Goal: Information Seeking & Learning: Learn about a topic

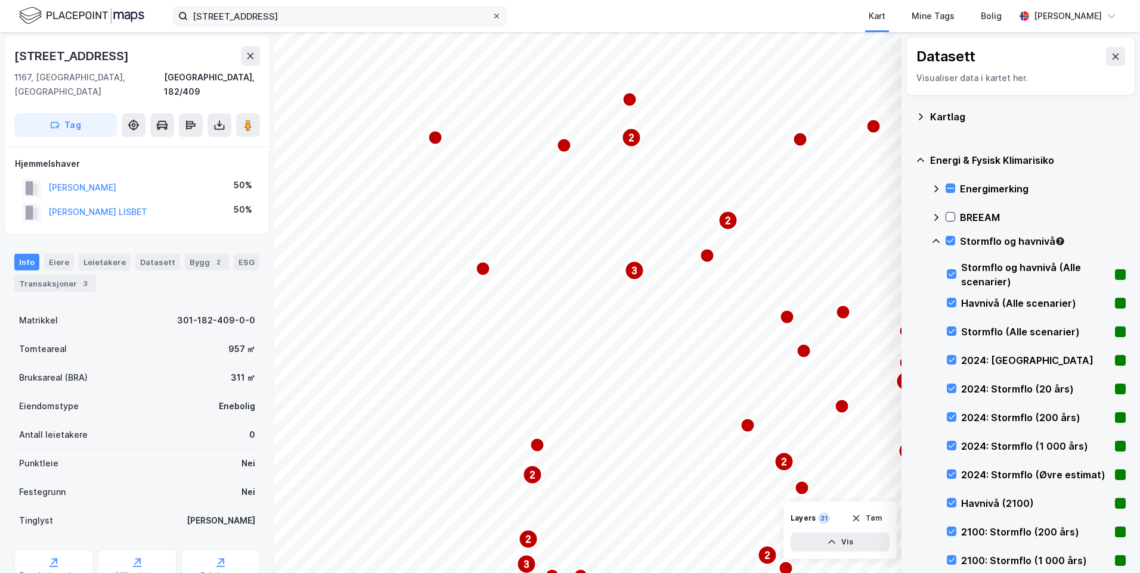
click at [498, 16] on icon at bounding box center [496, 16] width 7 height 7
click at [492, 16] on input "Solveien 140 D, 1167 OSLO" at bounding box center [340, 16] width 304 height 18
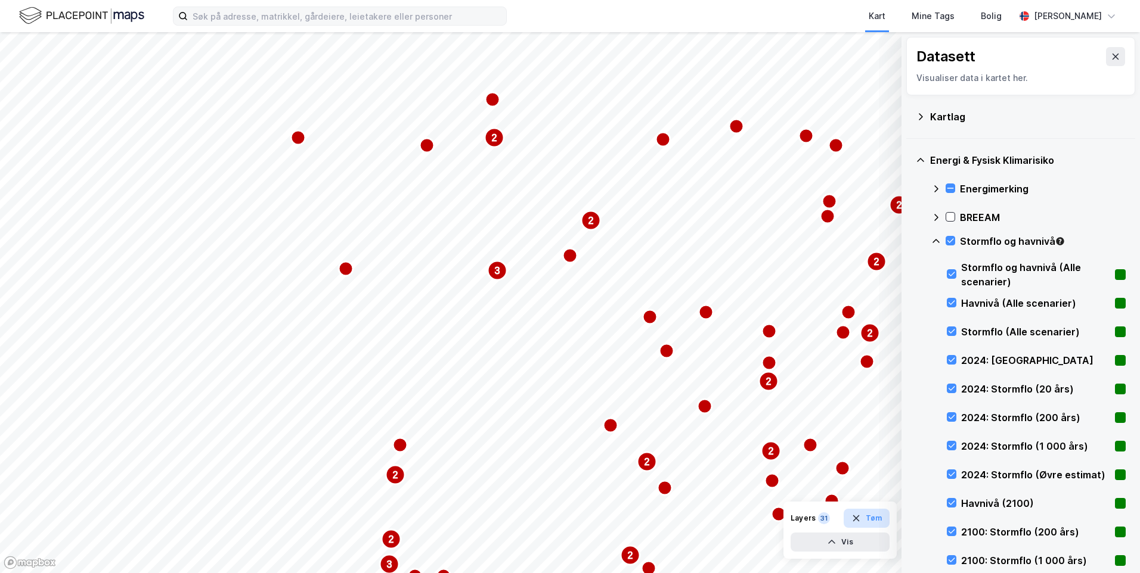
click at [879, 528] on button "Tøm" at bounding box center [866, 518] width 46 height 19
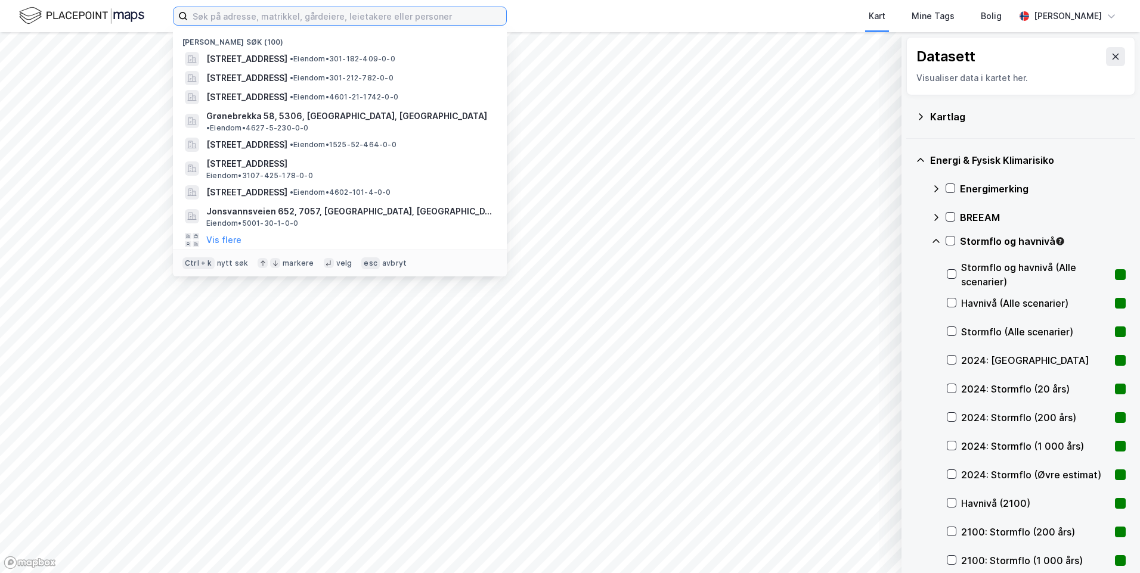
click at [294, 23] on input at bounding box center [347, 16] width 318 height 18
paste input "[STREET_ADDRESS]"
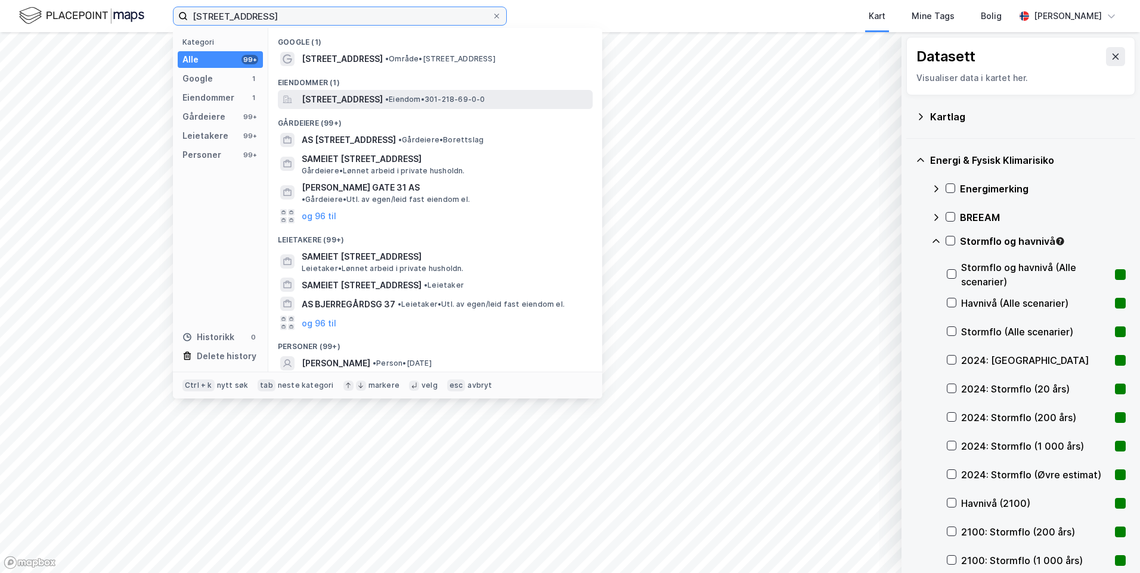
type input "[STREET_ADDRESS]"
click at [341, 102] on span "[STREET_ADDRESS]" at bounding box center [342, 99] width 81 height 14
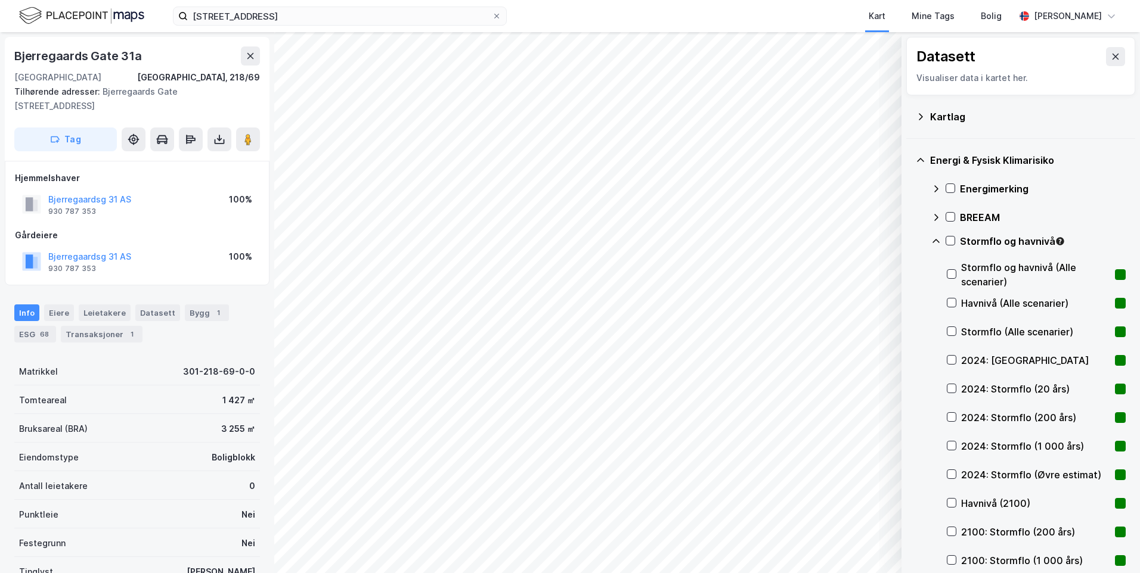
click at [922, 116] on icon at bounding box center [921, 116] width 4 height 7
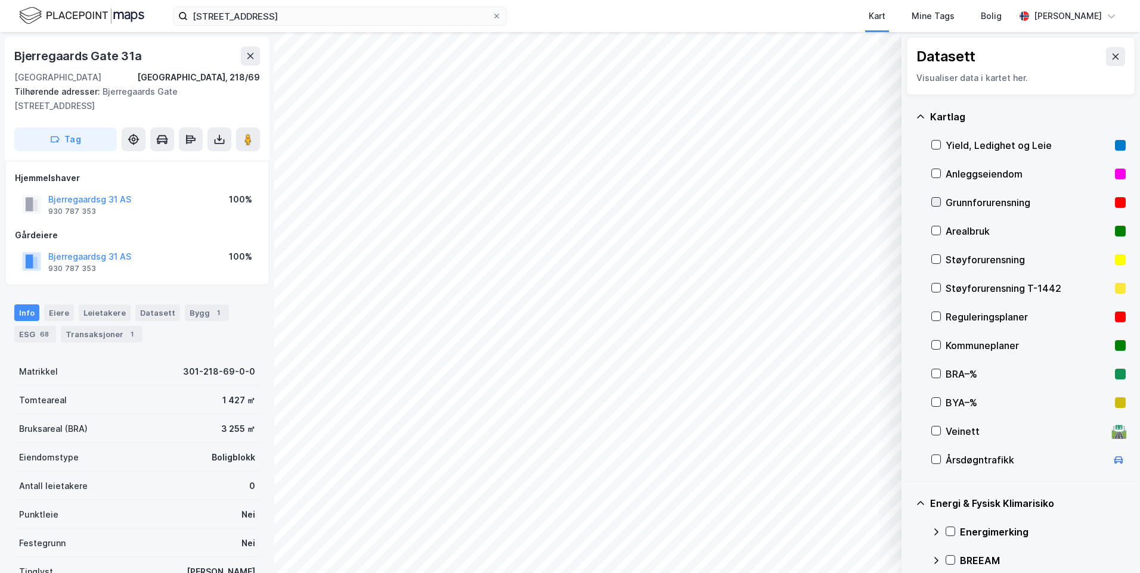
click at [936, 197] on div at bounding box center [936, 202] width 10 height 10
click at [920, 112] on icon at bounding box center [921, 117] width 10 height 10
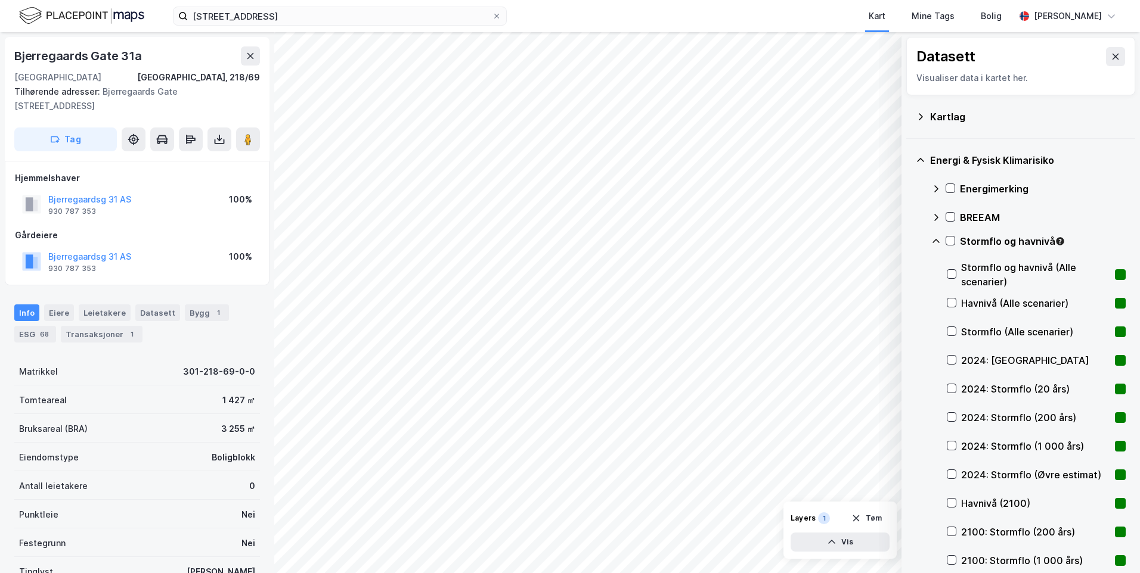
click at [935, 188] on icon at bounding box center [936, 189] width 10 height 10
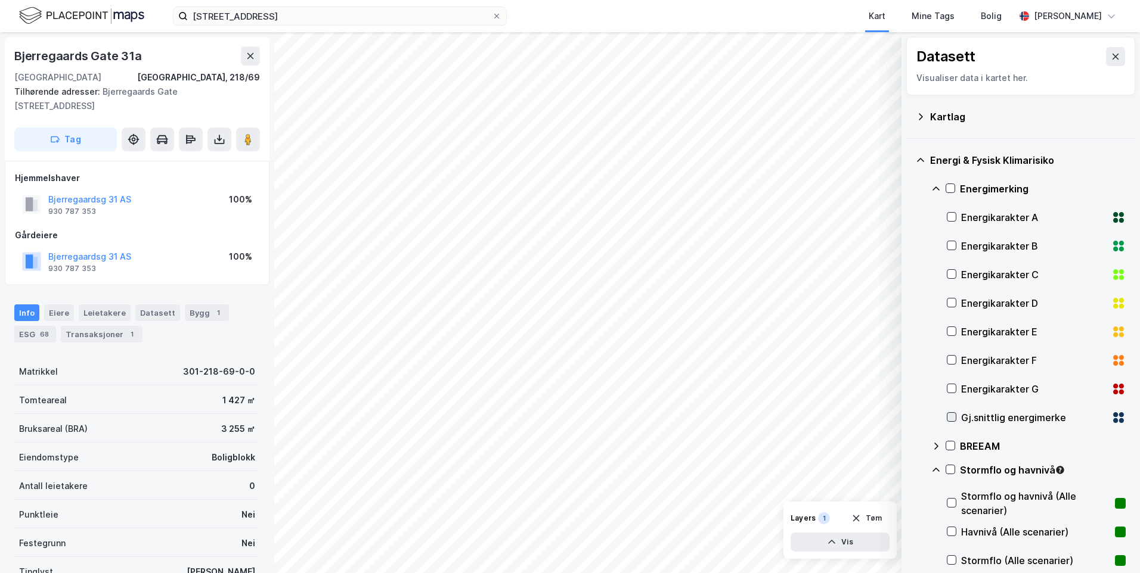
click at [952, 417] on icon at bounding box center [951, 417] width 7 height 4
click at [933, 190] on icon at bounding box center [935, 189] width 7 height 4
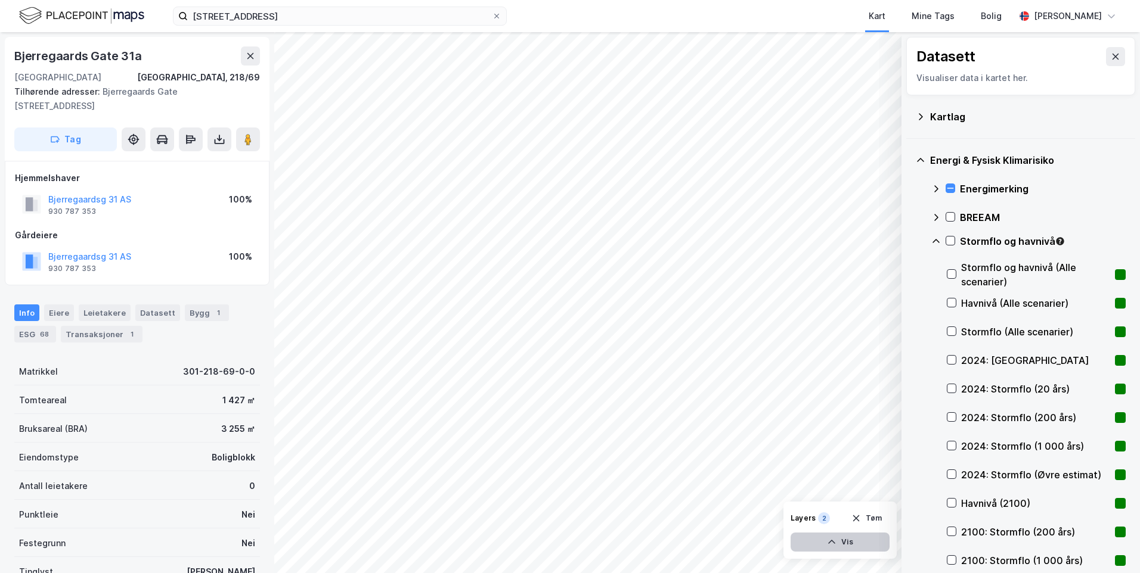
click at [849, 542] on button "Vis" at bounding box center [839, 542] width 99 height 19
click at [876, 486] on icon at bounding box center [878, 488] width 10 height 10
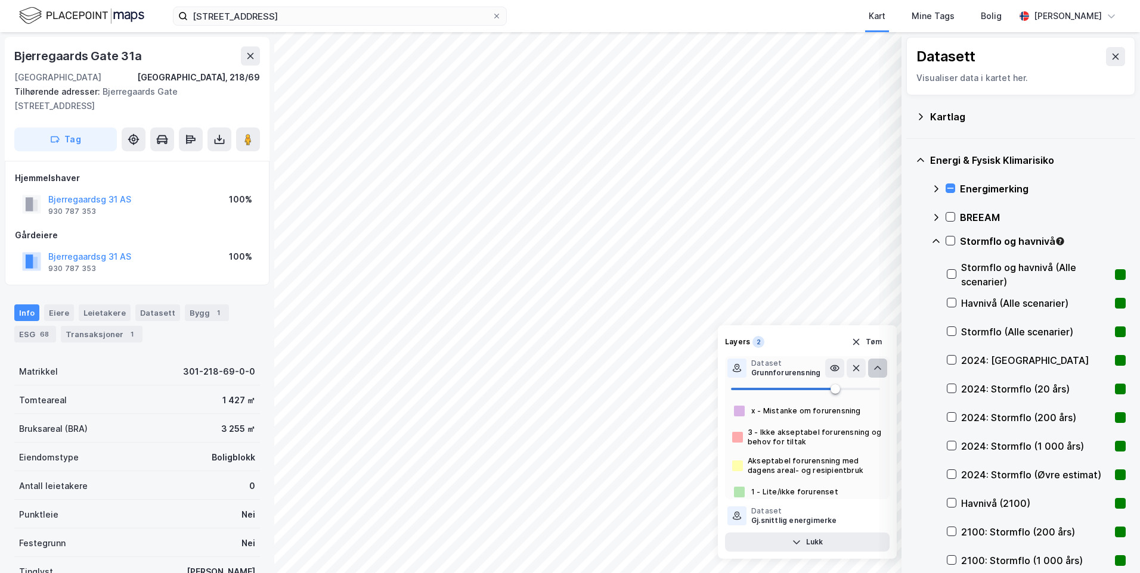
click at [877, 366] on icon at bounding box center [878, 369] width 10 height 10
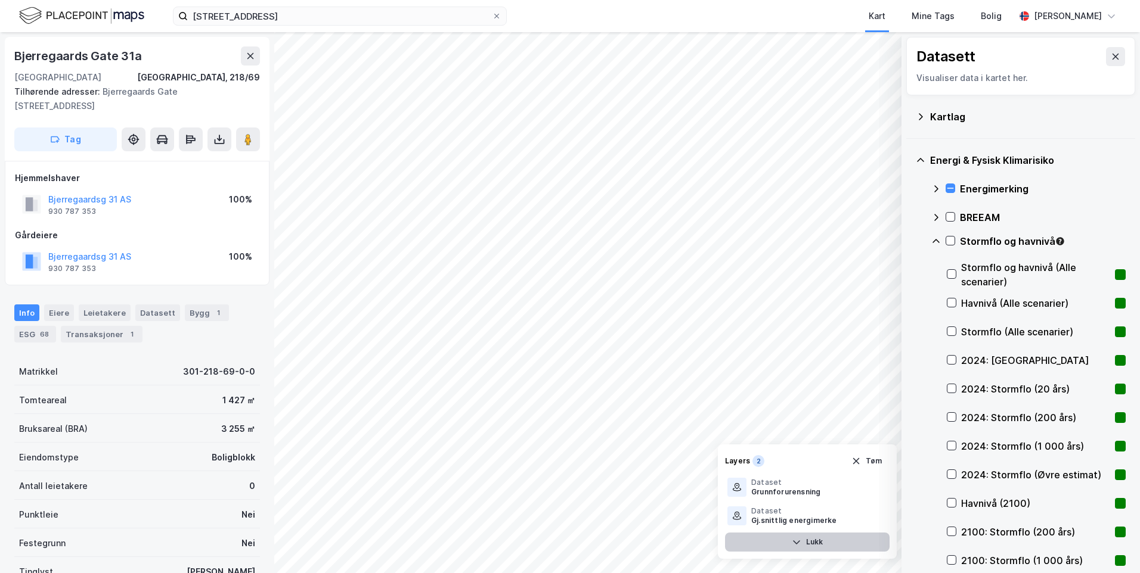
click at [821, 549] on button "Lukk" at bounding box center [807, 542] width 165 height 19
click at [949, 239] on icon at bounding box center [950, 241] width 8 height 8
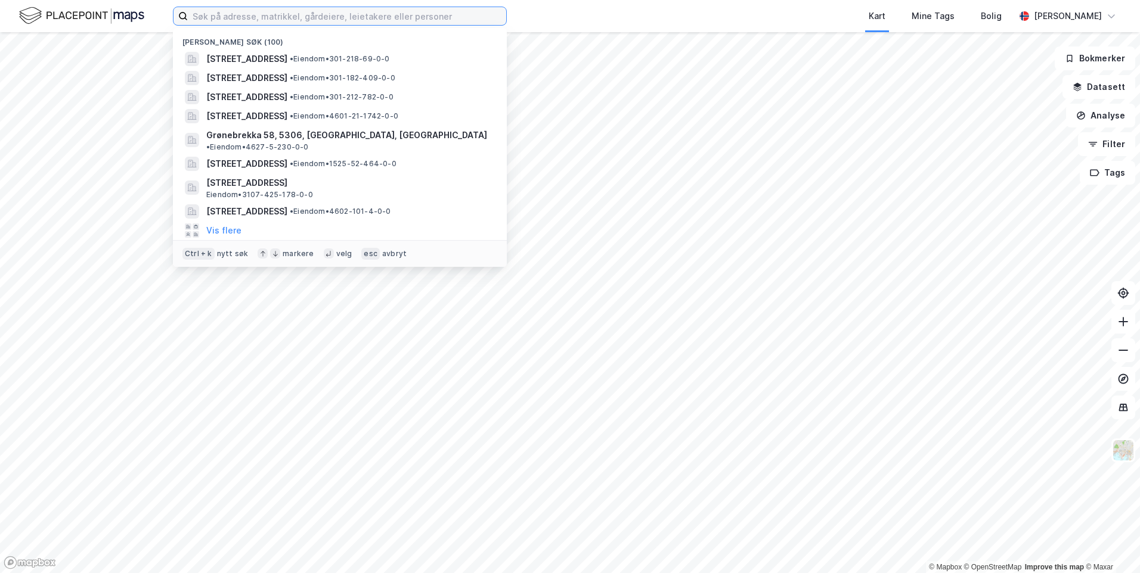
click at [434, 13] on input at bounding box center [347, 16] width 318 height 18
paste input "[STREET_ADDRESS]"
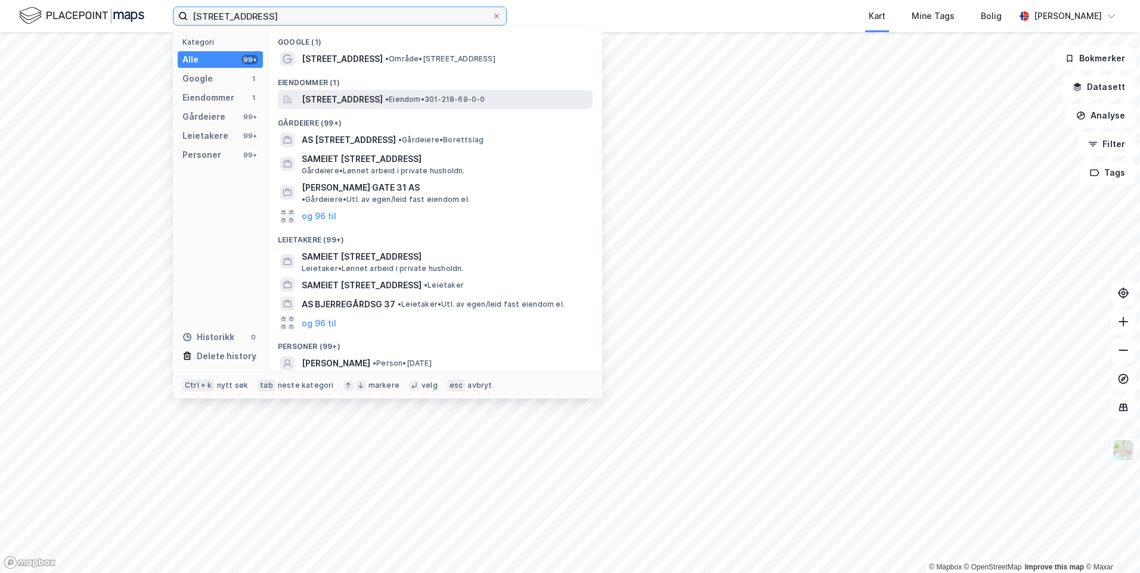
type input "[STREET_ADDRESS]"
click at [383, 98] on span "[STREET_ADDRESS]" at bounding box center [342, 99] width 81 height 14
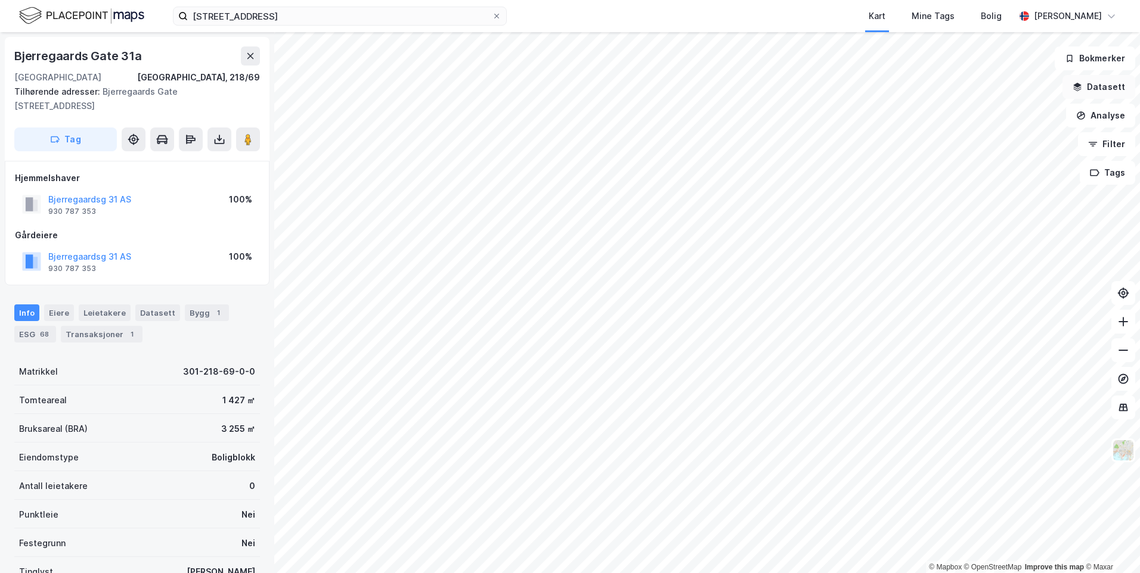
click at [1088, 83] on button "Datasett" at bounding box center [1098, 87] width 73 height 24
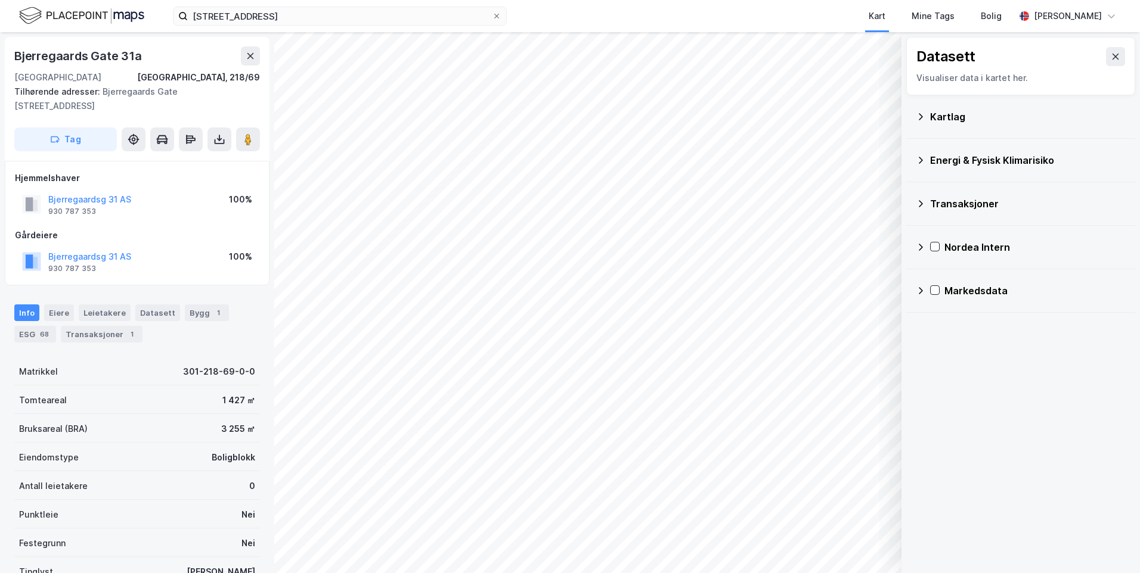
click at [919, 157] on icon at bounding box center [921, 161] width 10 height 10
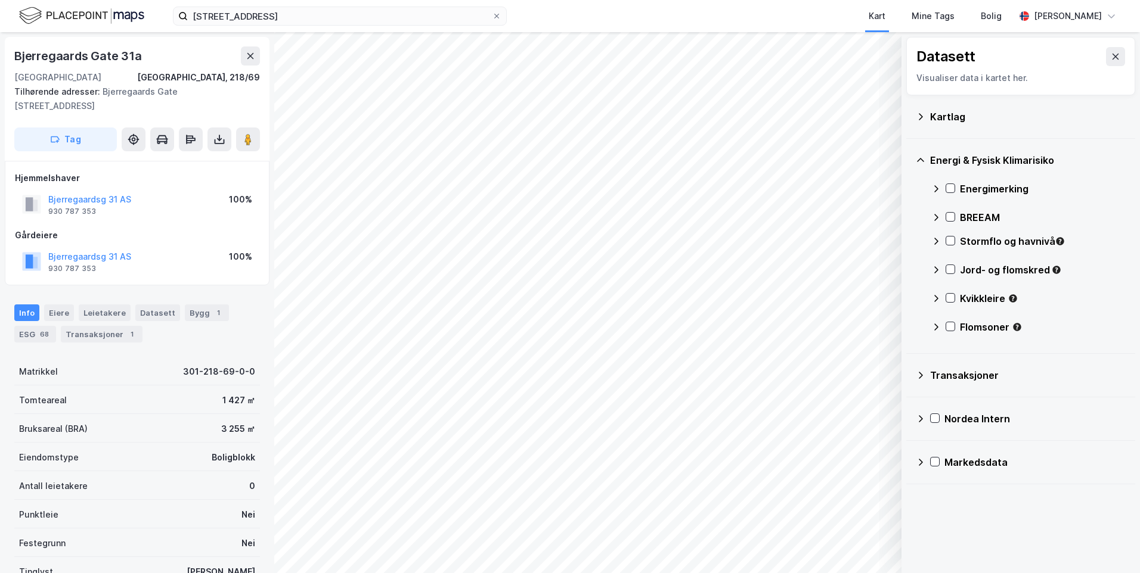
click at [936, 190] on icon at bounding box center [936, 188] width 4 height 7
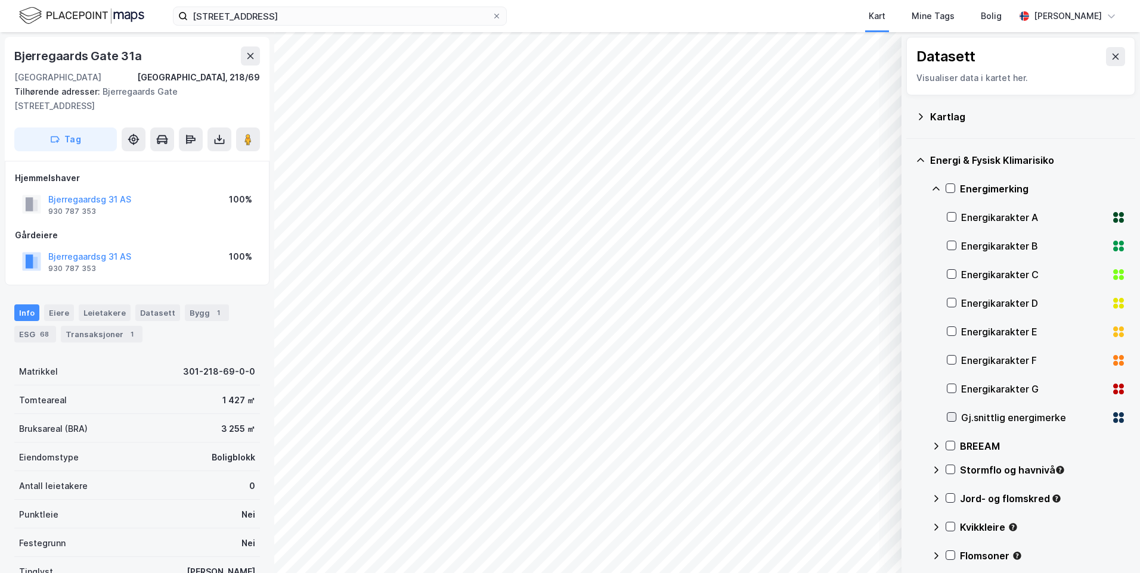
click at [948, 420] on icon at bounding box center [951, 417] width 8 height 8
click at [932, 189] on icon at bounding box center [936, 189] width 10 height 10
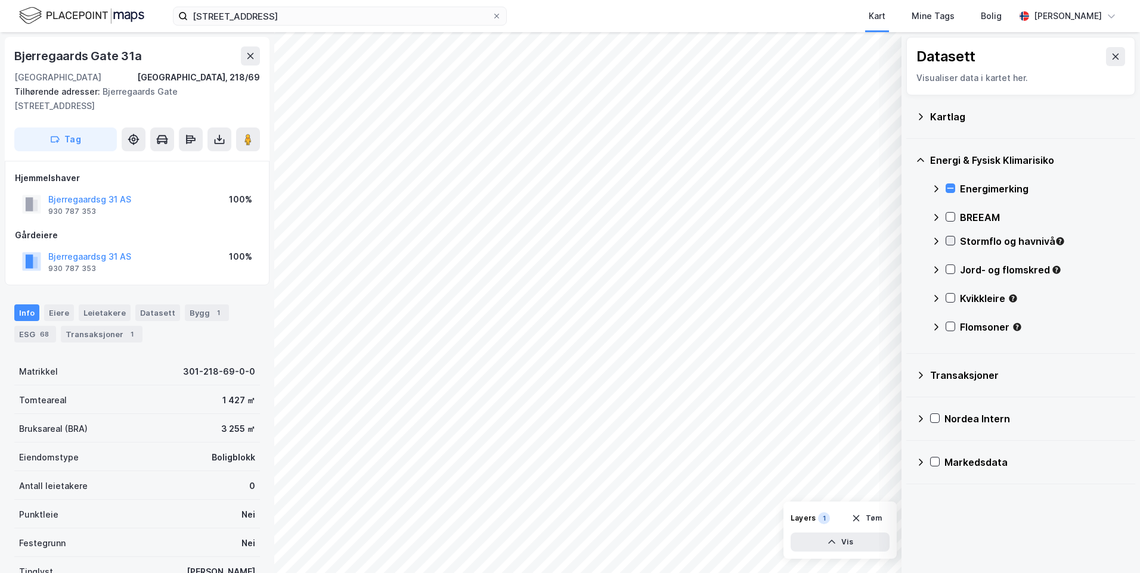
click at [951, 238] on icon at bounding box center [950, 241] width 8 height 8
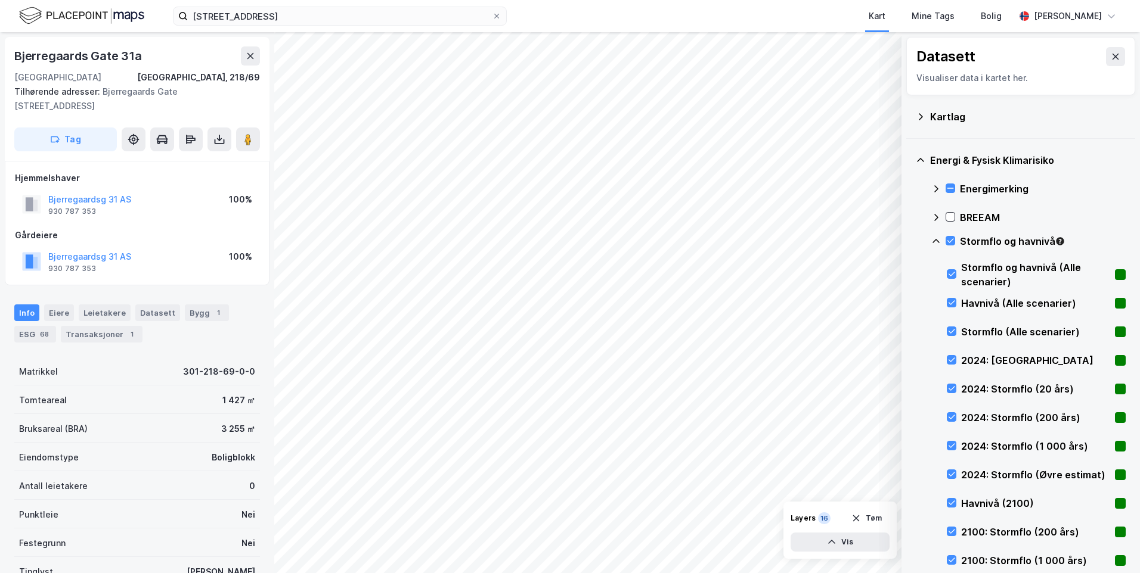
click at [933, 238] on icon at bounding box center [936, 242] width 10 height 10
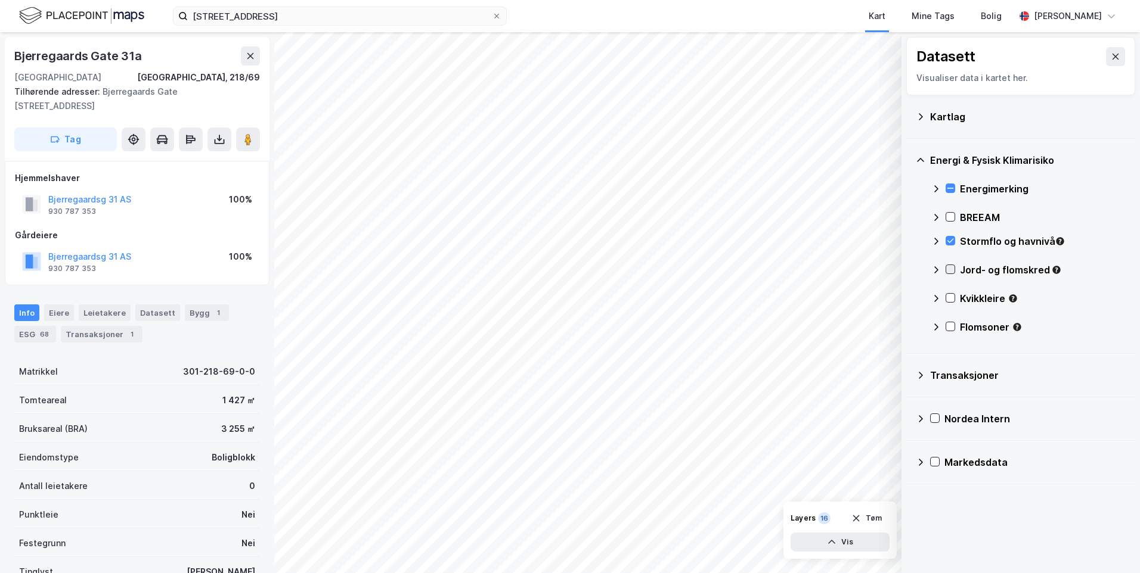
click at [946, 268] on icon at bounding box center [950, 269] width 8 height 8
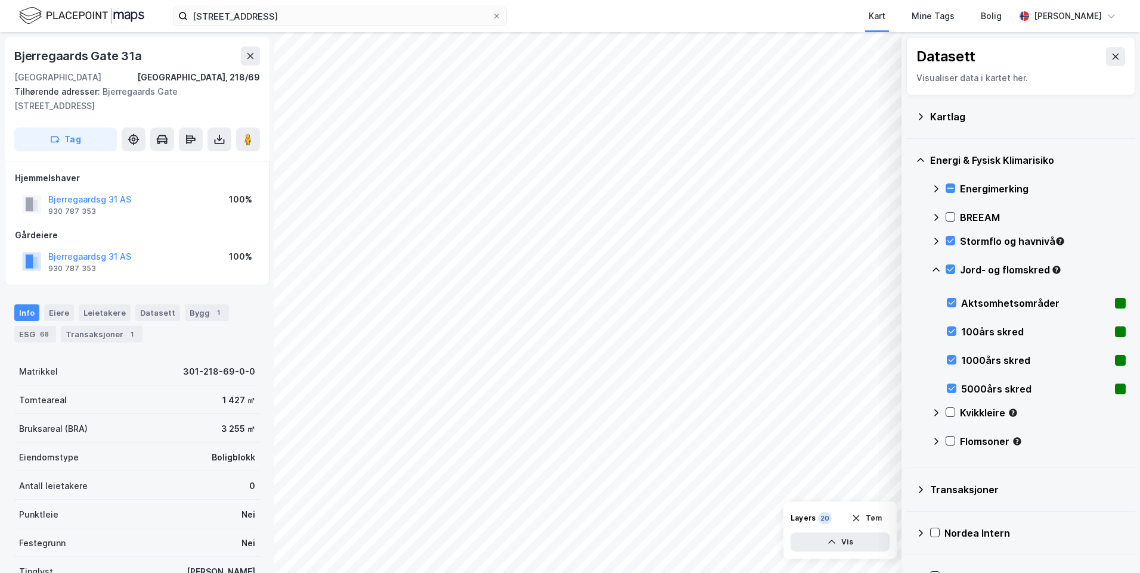
click at [934, 267] on icon at bounding box center [936, 270] width 10 height 10
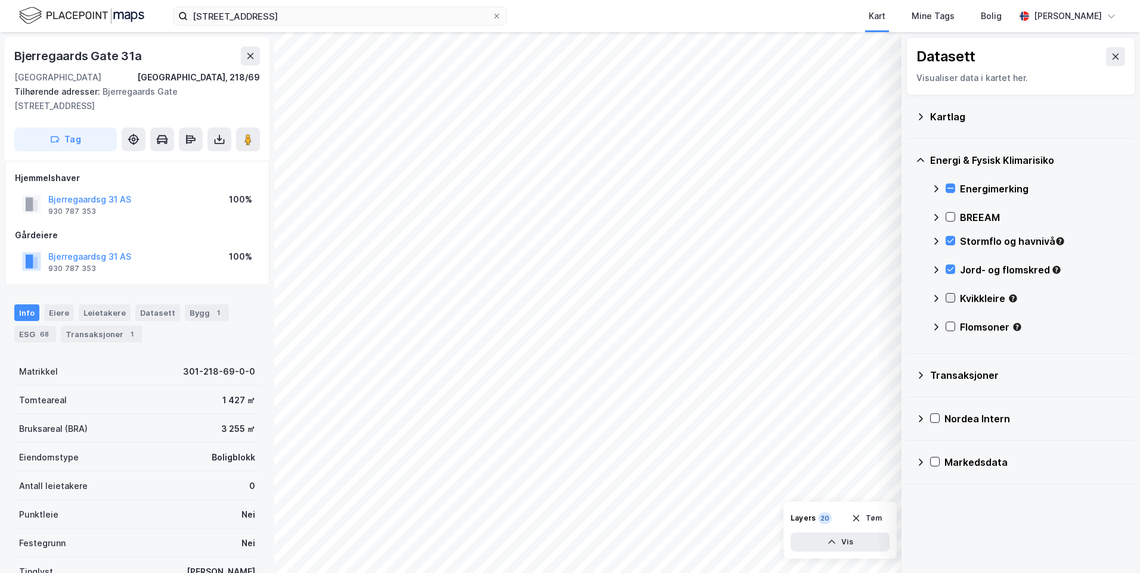
click at [948, 296] on icon at bounding box center [950, 298] width 8 height 8
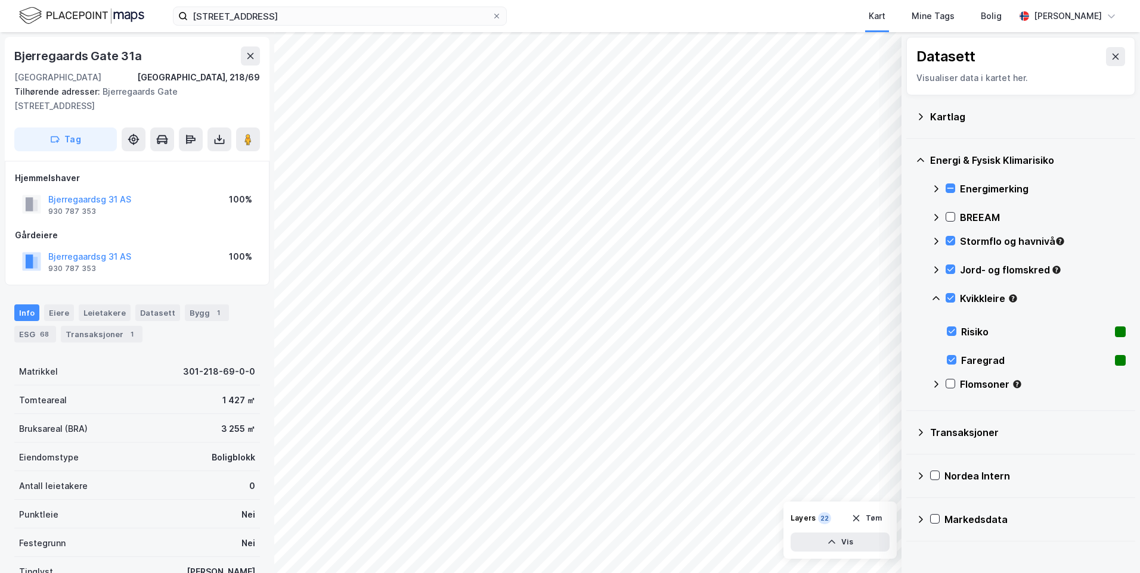
click at [936, 295] on icon at bounding box center [936, 299] width 10 height 10
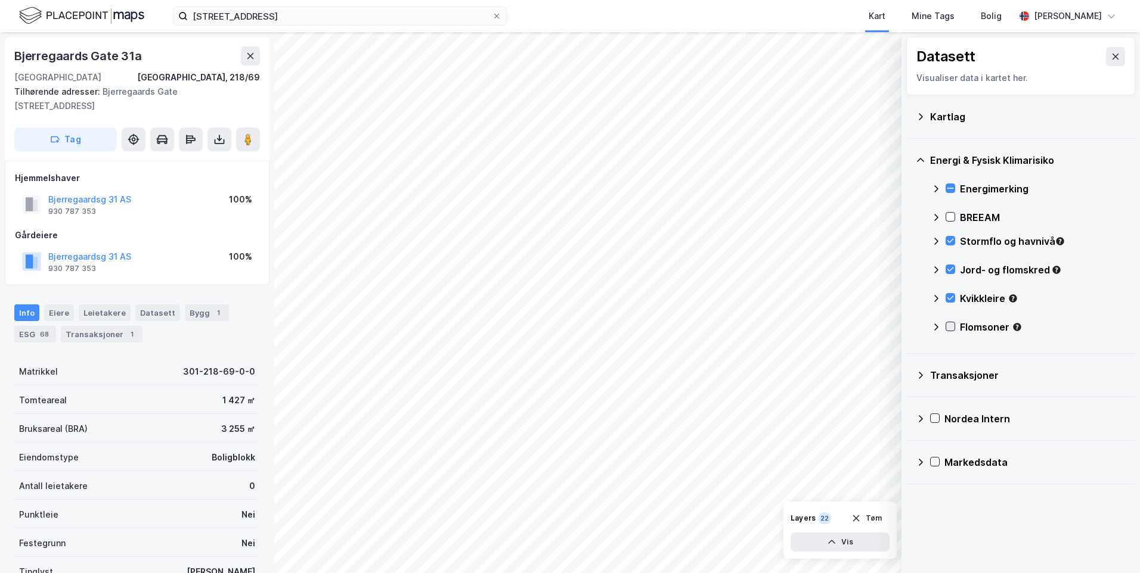
click at [952, 328] on icon at bounding box center [950, 326] width 8 height 8
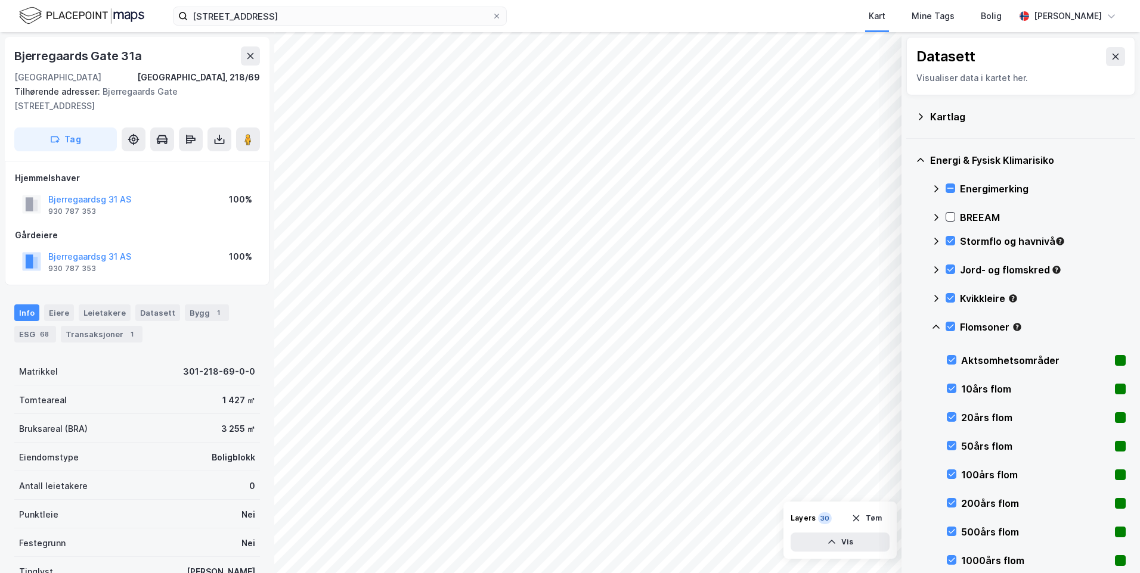
click at [936, 325] on icon at bounding box center [936, 327] width 10 height 10
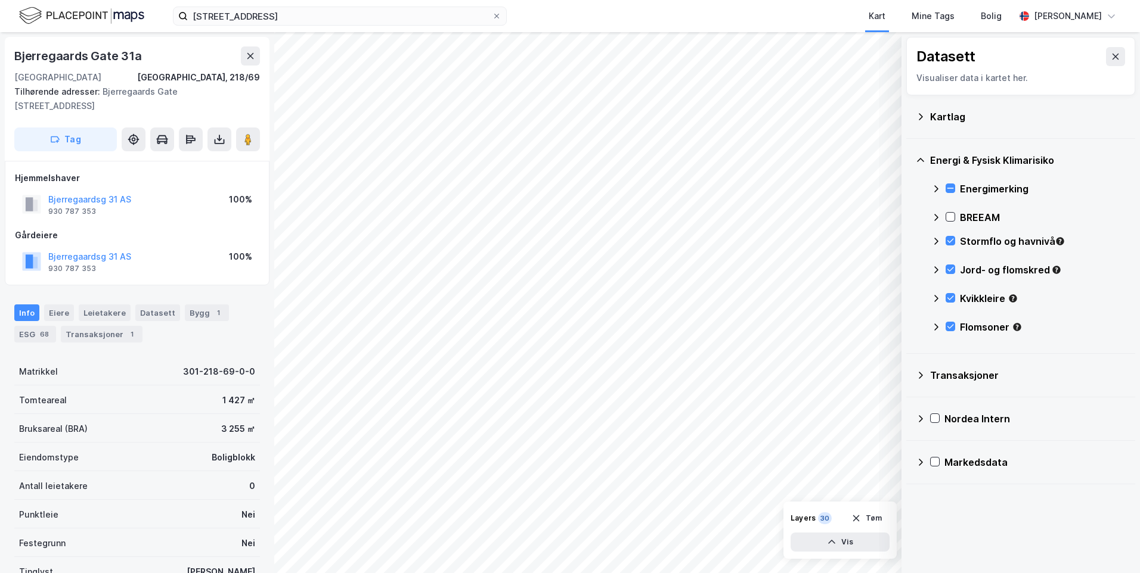
click at [917, 115] on icon at bounding box center [921, 117] width 10 height 10
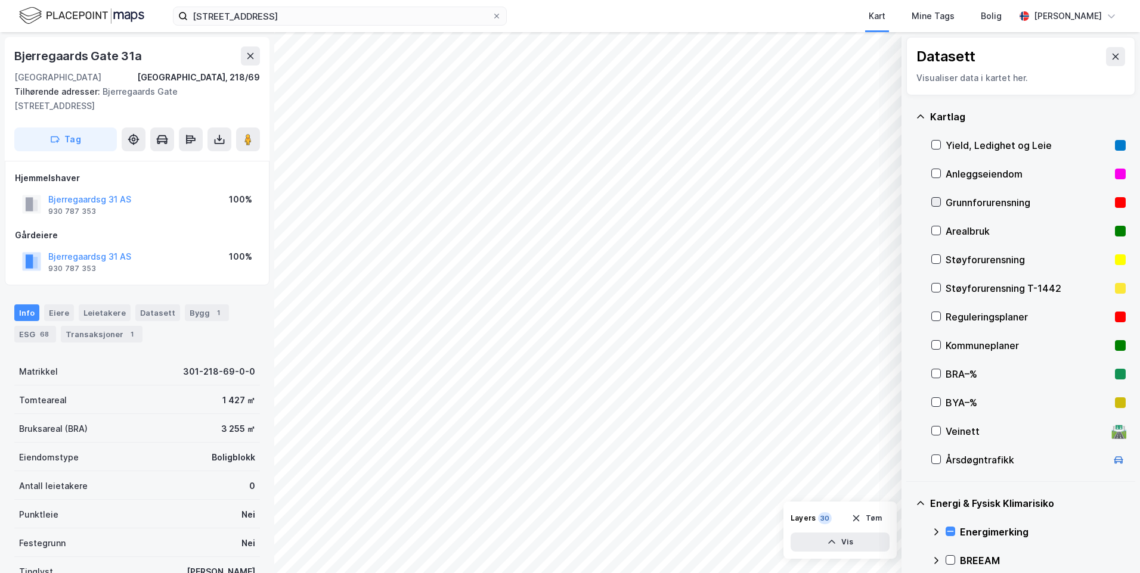
click at [938, 201] on icon at bounding box center [936, 202] width 8 height 8
click at [916, 113] on icon at bounding box center [921, 117] width 10 height 10
